Goal: Find specific page/section: Find specific page/section

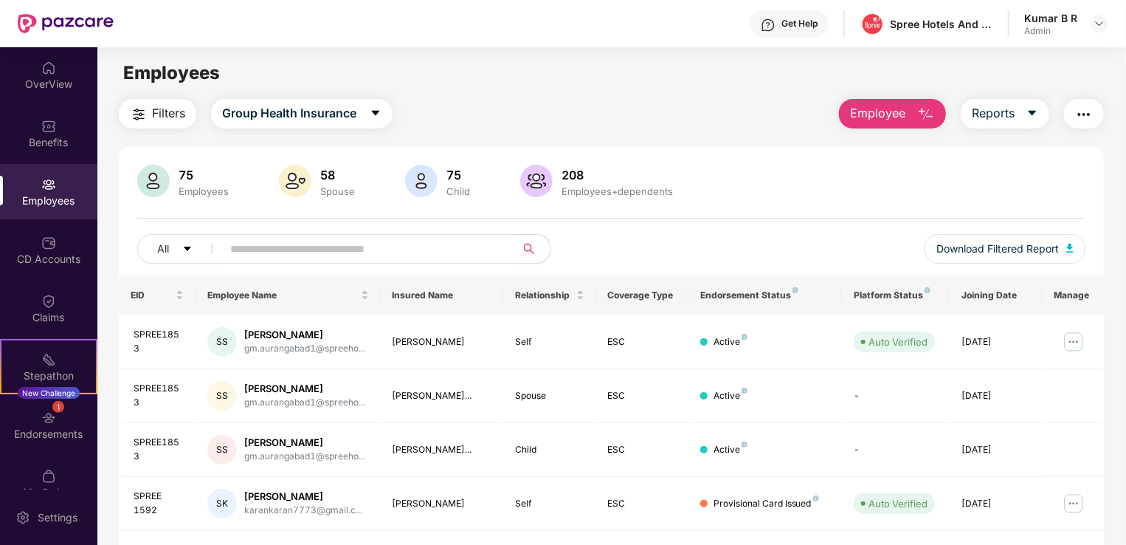
click at [390, 243] on input "text" at bounding box center [362, 249] width 265 height 22
type input "*****"
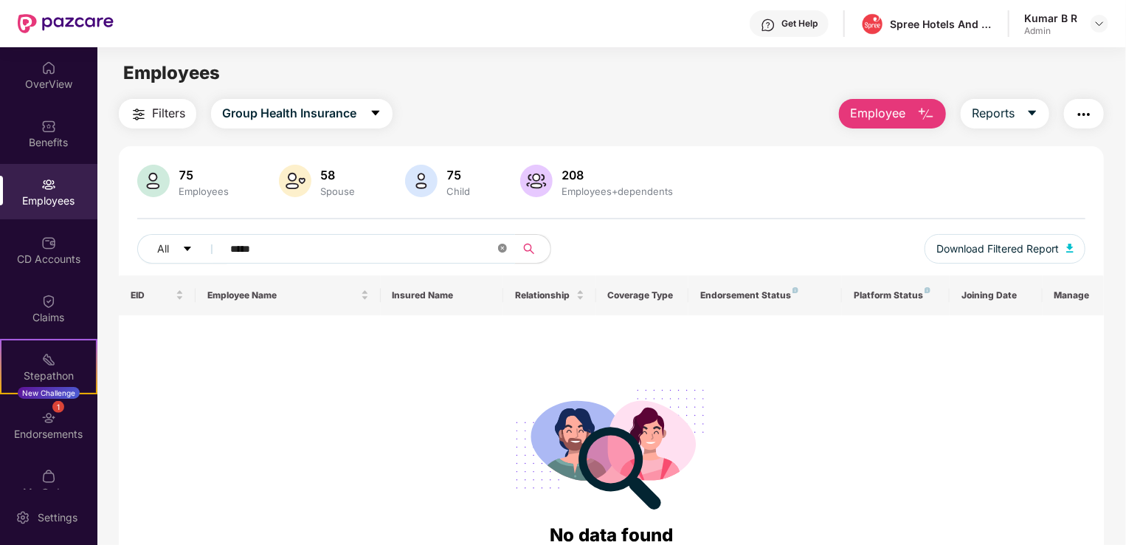
click at [503, 247] on icon "close-circle" at bounding box center [502, 248] width 9 height 9
